Goal: Contribute content: Add original content to the website for others to see

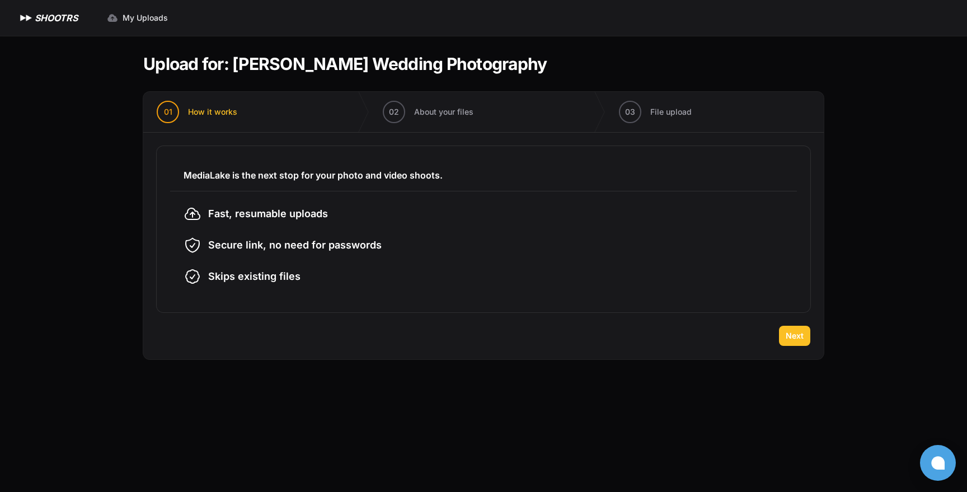
click at [802, 336] on span "Next" at bounding box center [795, 335] width 18 height 11
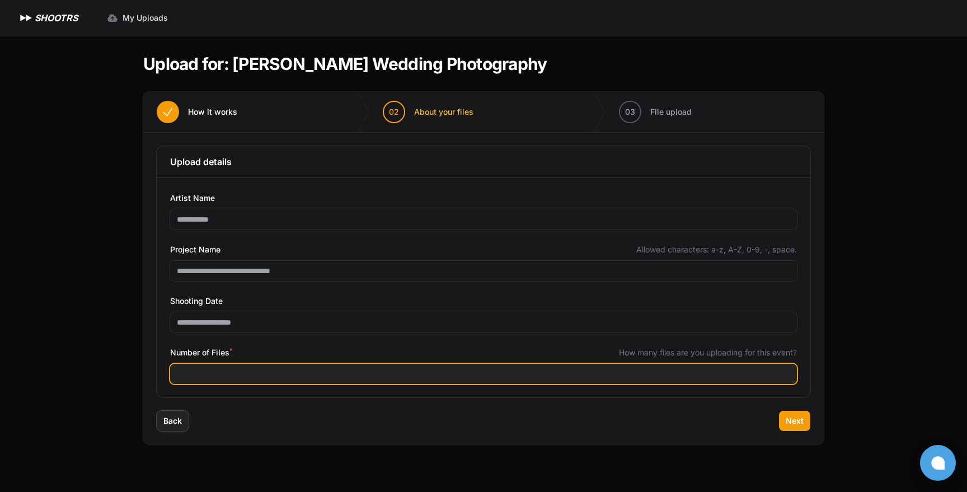
click at [303, 374] on input "Number of Files *" at bounding box center [483, 374] width 627 height 20
type input "****"
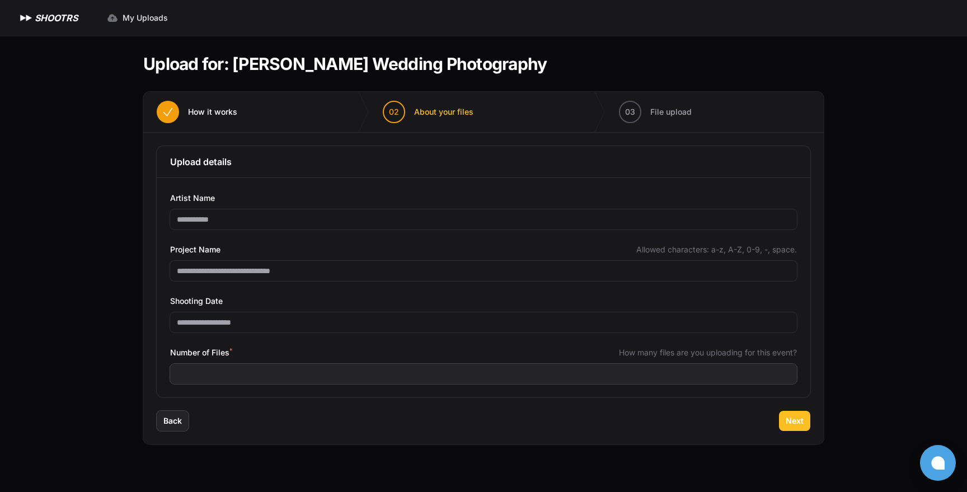
click at [799, 419] on span "Next" at bounding box center [795, 420] width 18 height 11
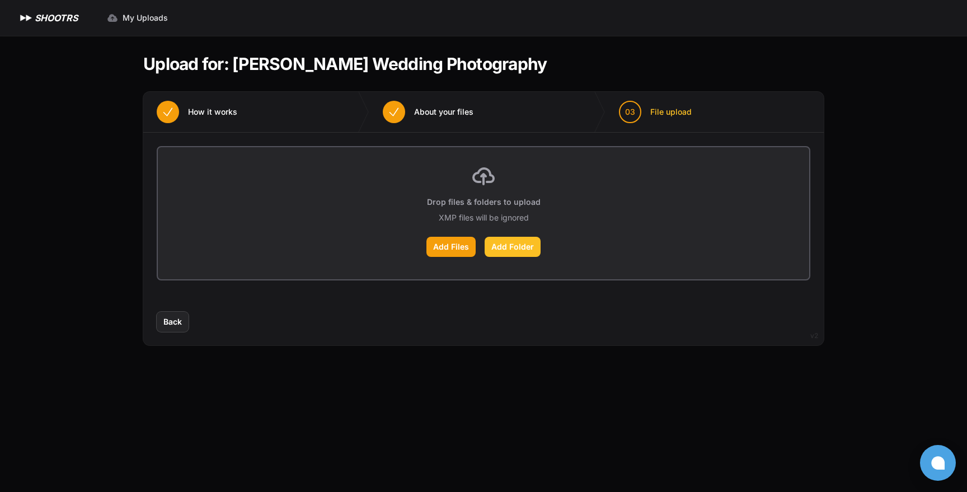
click at [510, 246] on label "Add Folder" at bounding box center [513, 247] width 56 height 20
click at [0, 0] on input "Add Folder" at bounding box center [0, 0] width 0 height 0
